Goal: Task Accomplishment & Management: Use online tool/utility

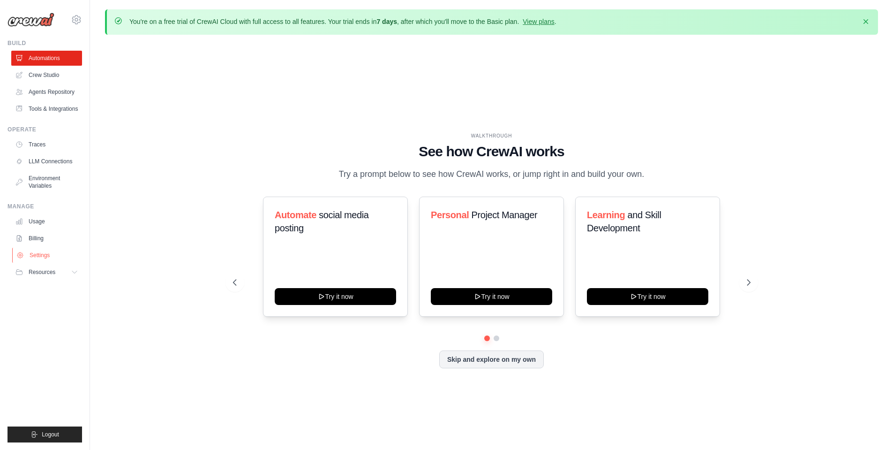
click at [36, 256] on link "Settings" at bounding box center [47, 255] width 71 height 15
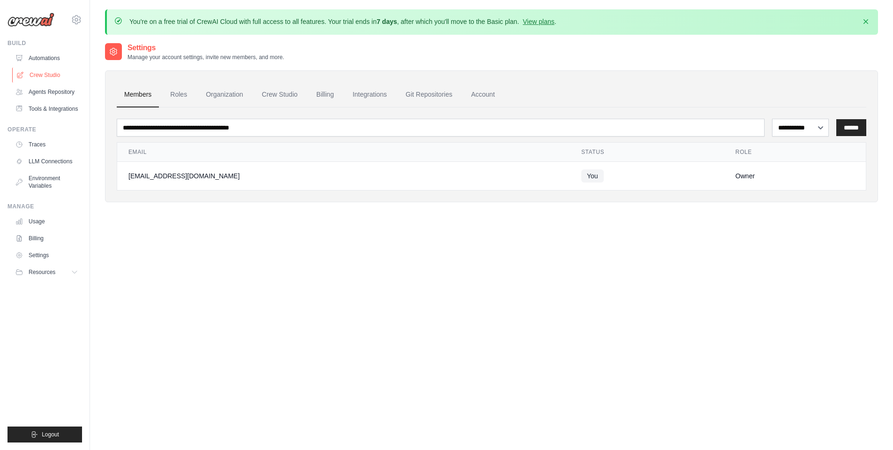
click at [42, 79] on link "Crew Studio" at bounding box center [47, 75] width 71 height 15
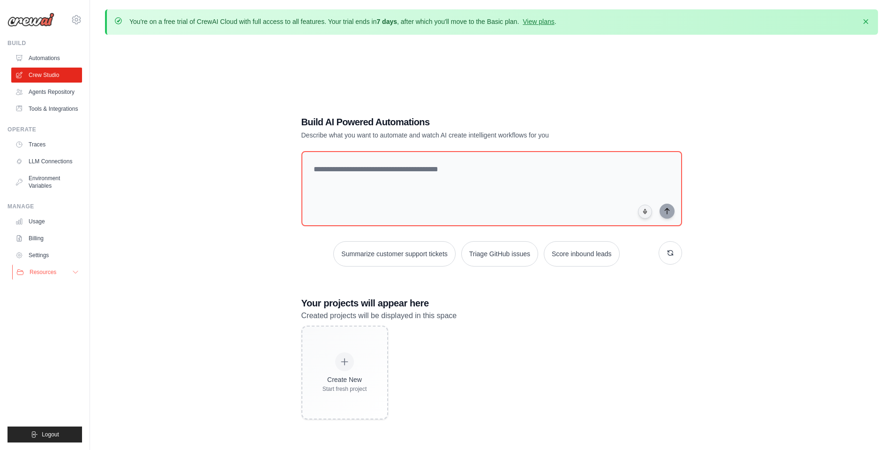
click at [73, 274] on icon at bounding box center [76, 272] width 8 height 8
